Goal: Use online tool/utility: Utilize a website feature to perform a specific function

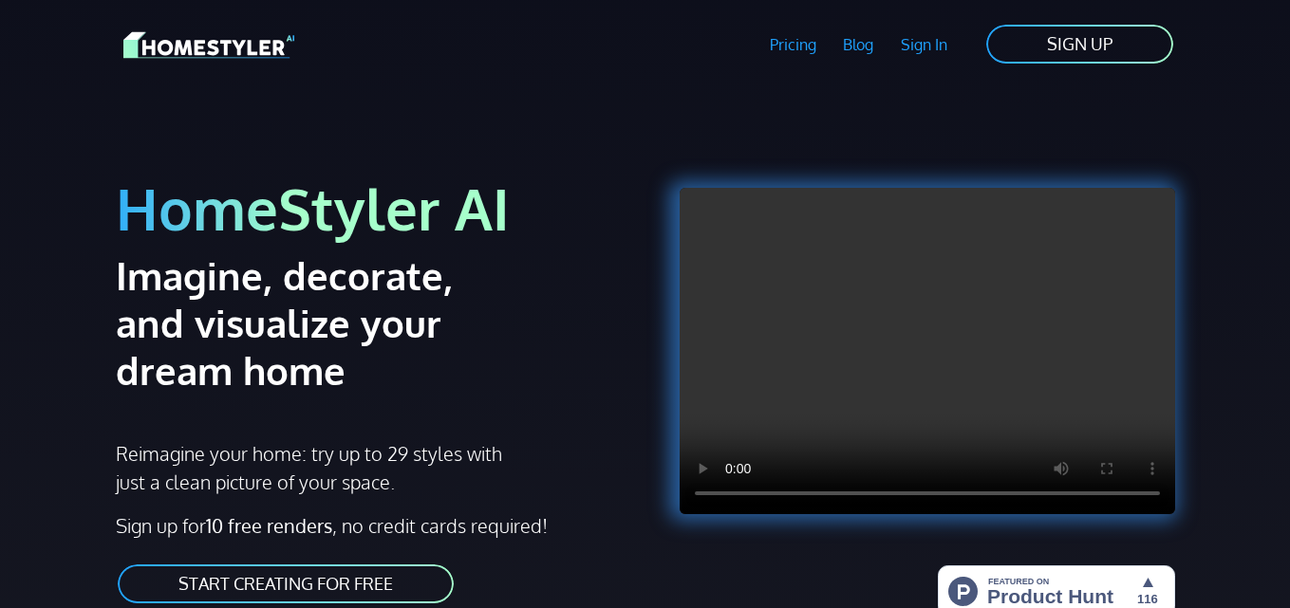
click at [462, 340] on h2 "Imagine, decorate, and visualize your dream home" at bounding box center [323, 323] width 415 height 142
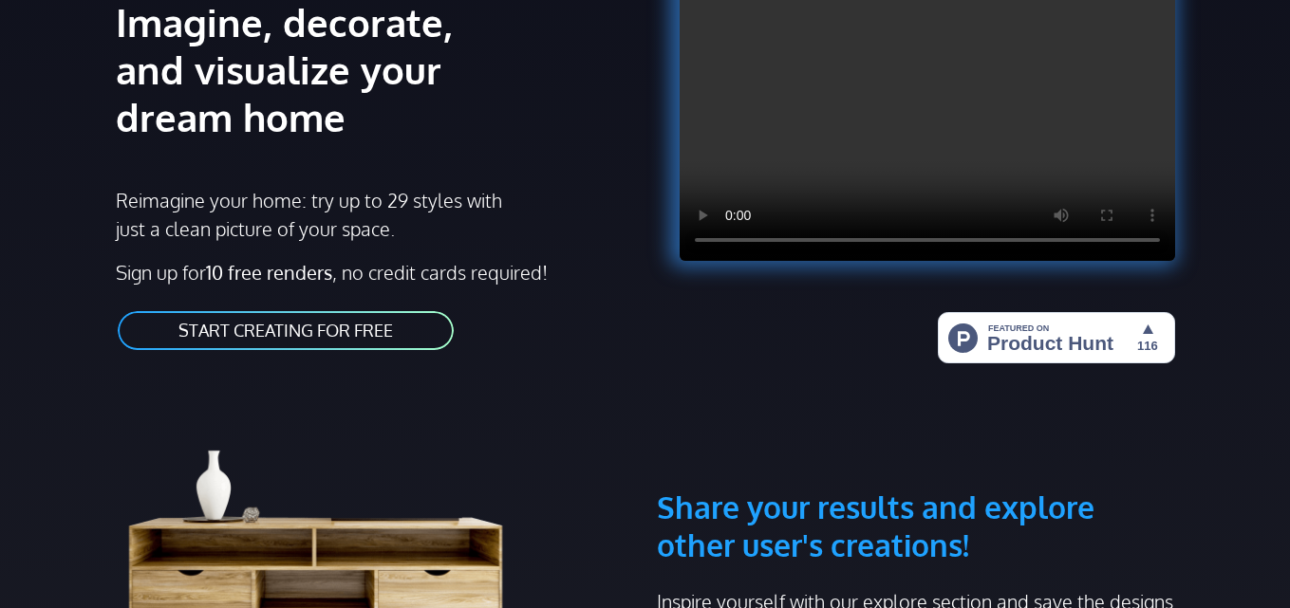
scroll to position [266, 0]
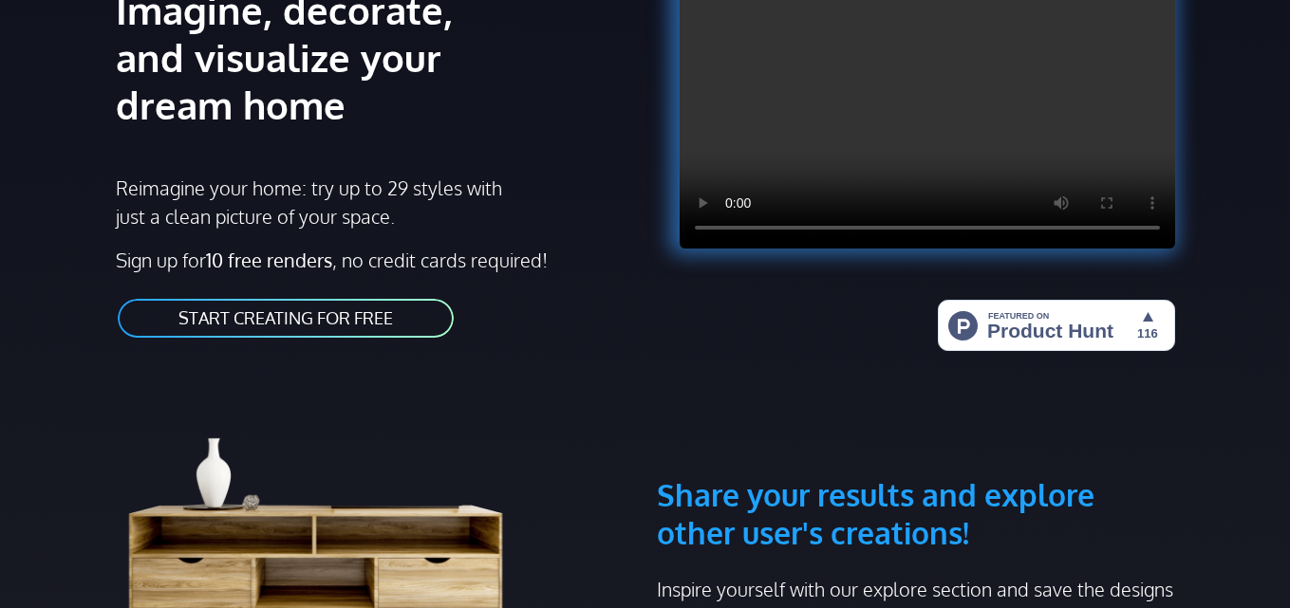
click at [359, 325] on link "START CREATING FOR FREE" at bounding box center [286, 318] width 340 height 43
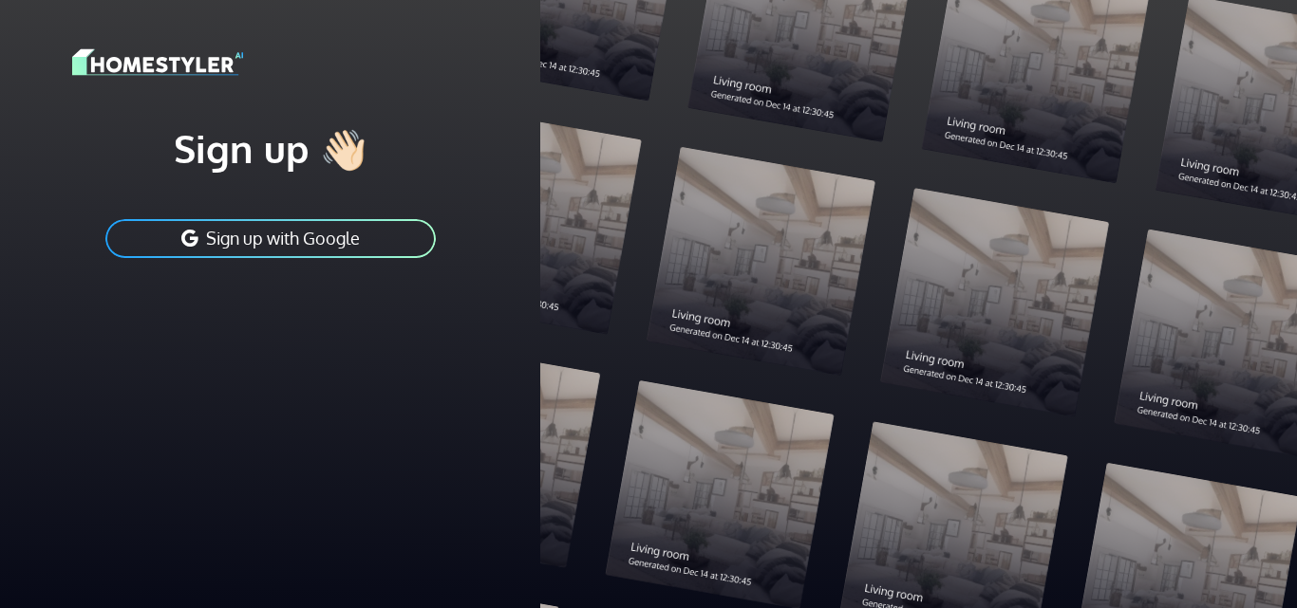
click at [329, 247] on button "Sign up with Google" at bounding box center [270, 238] width 334 height 43
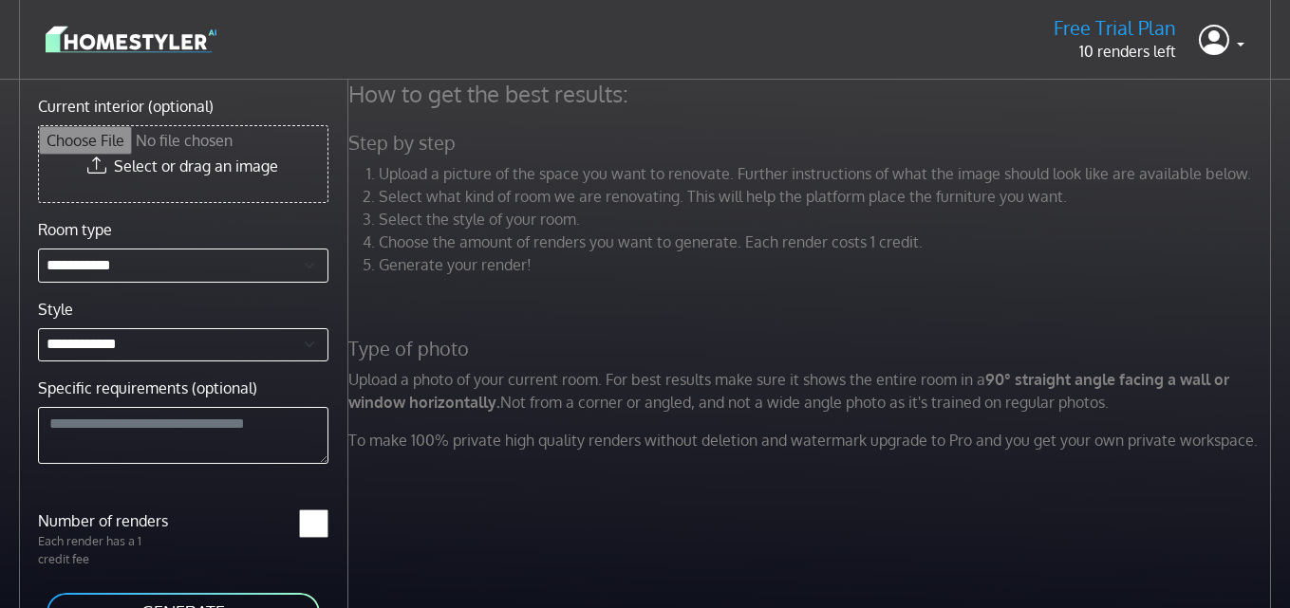
click at [197, 172] on input "Current interior (optional)" at bounding box center [183, 164] width 289 height 76
type input "**********"
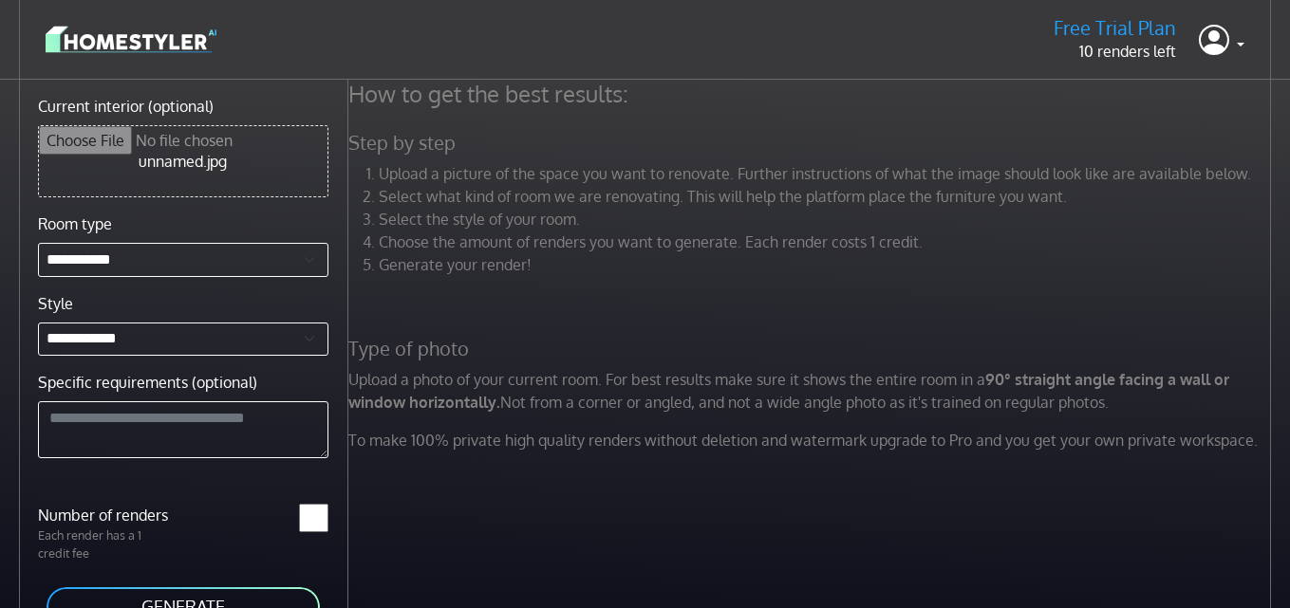
click at [192, 532] on div "*" at bounding box center [261, 533] width 157 height 59
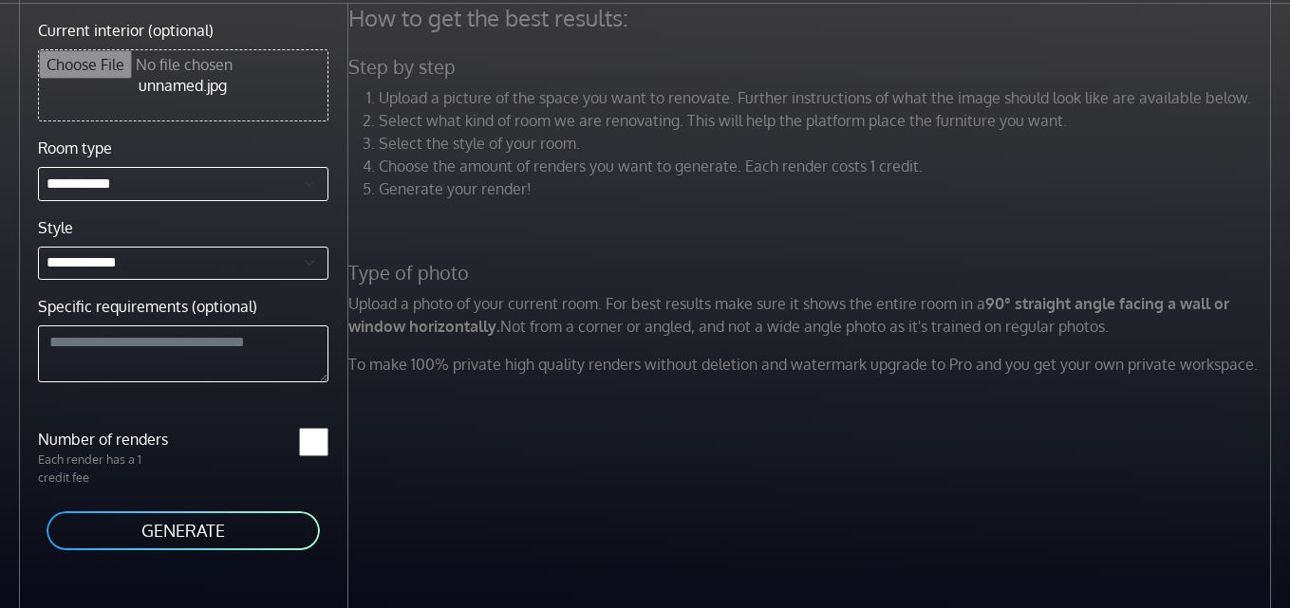
scroll to position [80, 0]
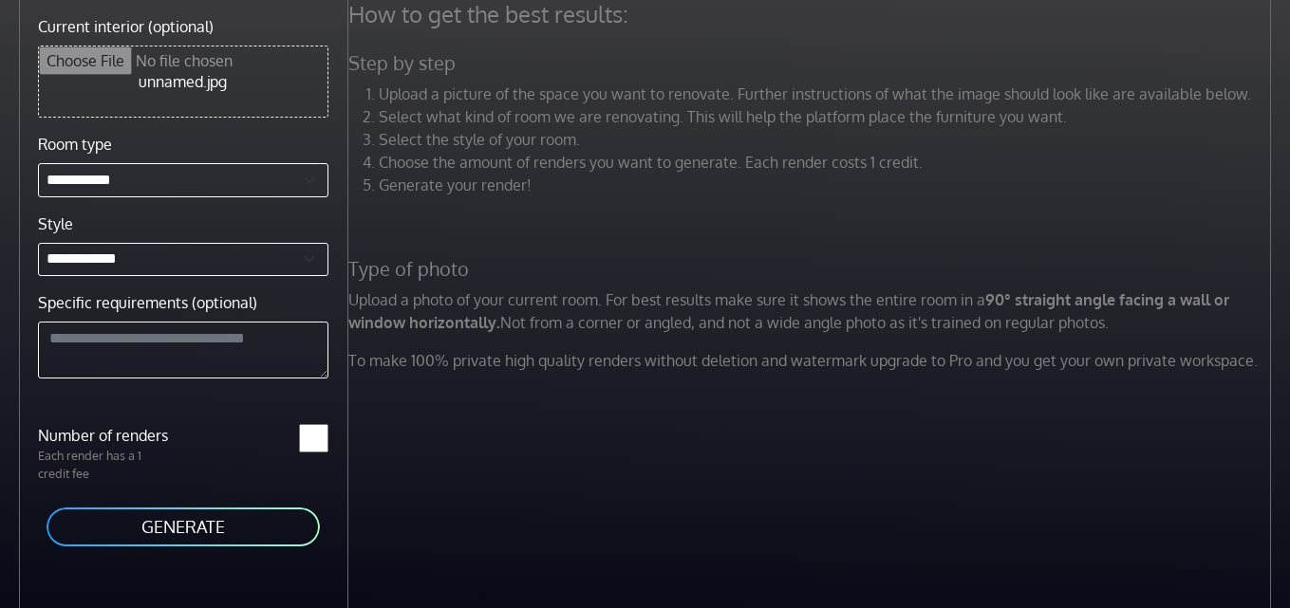
click at [193, 528] on button "GENERATE" at bounding box center [183, 527] width 277 height 43
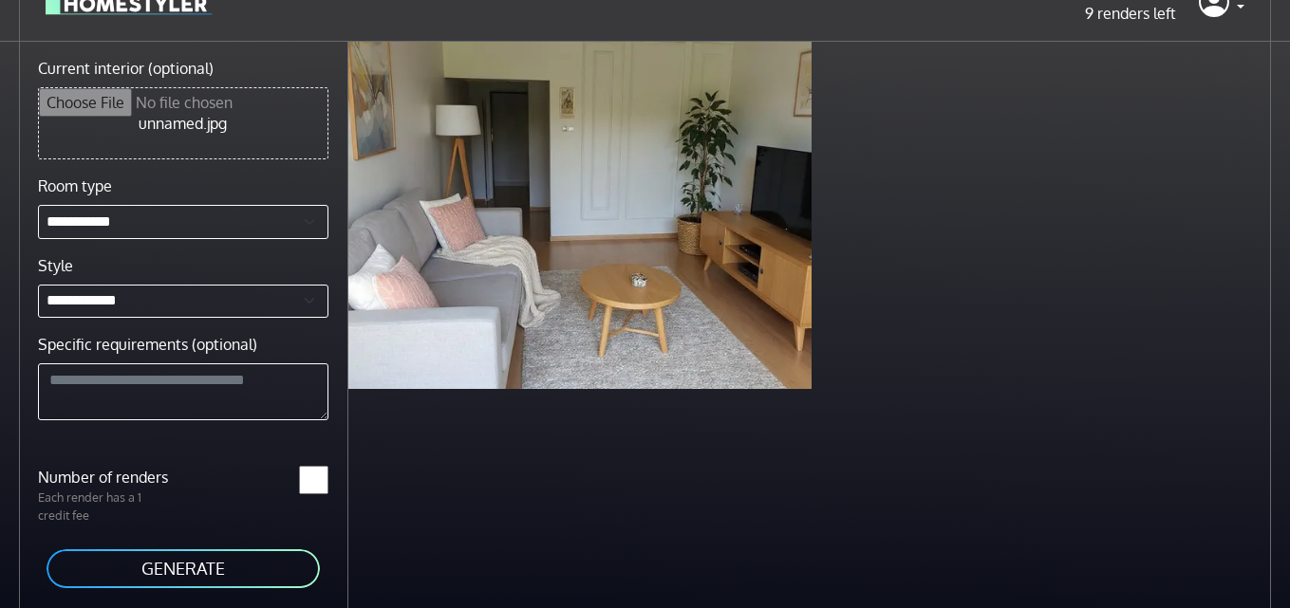
scroll to position [0, 0]
